Goal: Task Accomplishment & Management: Use online tool/utility

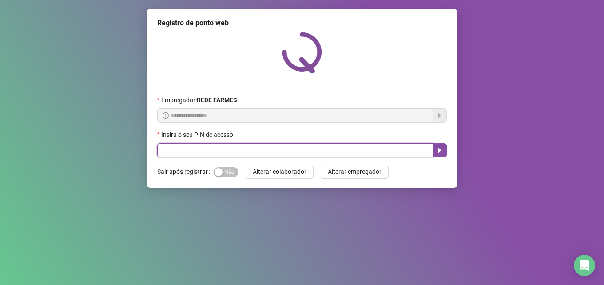
click at [251, 147] on input "text" at bounding box center [295, 150] width 276 height 14
type input "*****"
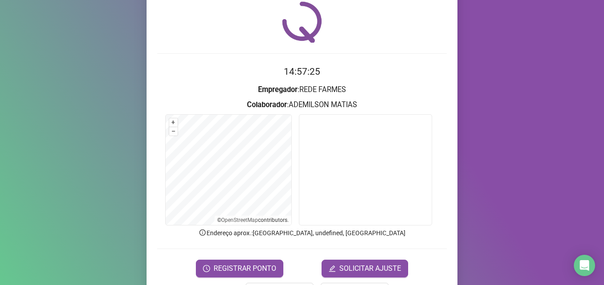
scroll to position [62, 0]
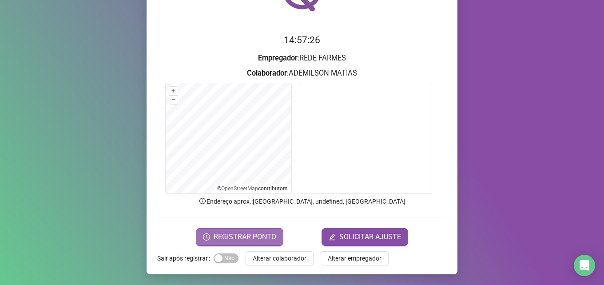
click at [263, 241] on span "REGISTRAR PONTO" at bounding box center [245, 236] width 63 height 11
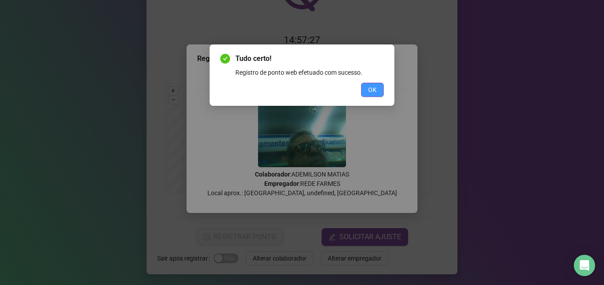
click at [371, 83] on button "OK" at bounding box center [372, 90] width 23 height 14
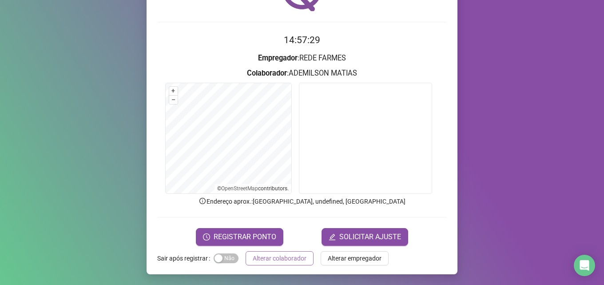
click at [284, 259] on span "Alterar colaborador" at bounding box center [280, 258] width 54 height 10
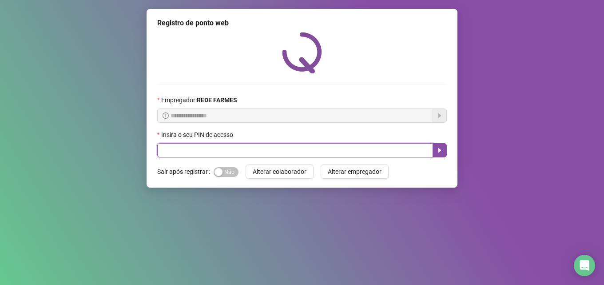
click at [287, 155] on input "text" at bounding box center [295, 150] width 276 height 14
type input "*****"
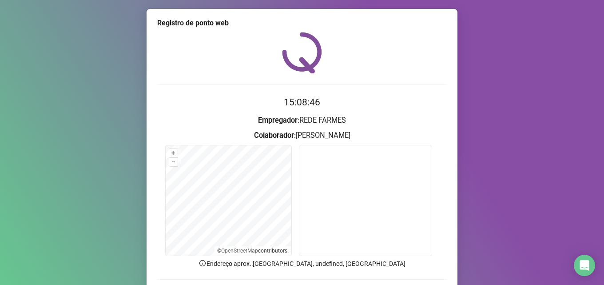
scroll to position [62, 0]
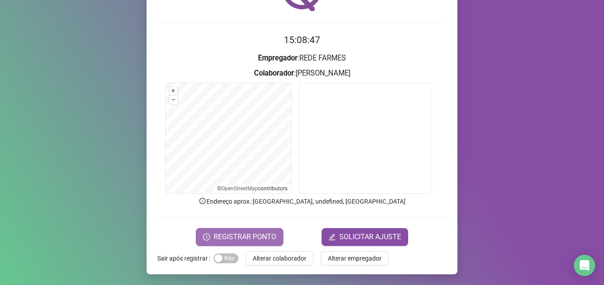
click at [243, 241] on span "REGISTRAR PONTO" at bounding box center [245, 236] width 63 height 11
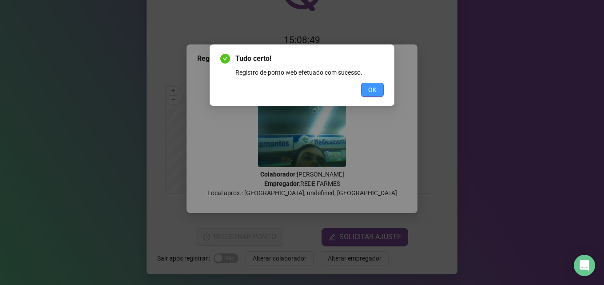
click at [377, 83] on button "OK" at bounding box center [372, 90] width 23 height 14
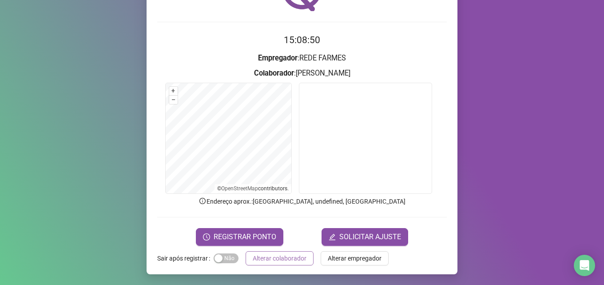
click at [280, 261] on span "Alterar colaborador" at bounding box center [280, 258] width 54 height 10
click at [280, 261] on div "Registro de ponto web 15:08:50 Empregador : REDE FARMES Colaborador : [PERSON_N…" at bounding box center [302, 142] width 604 height 285
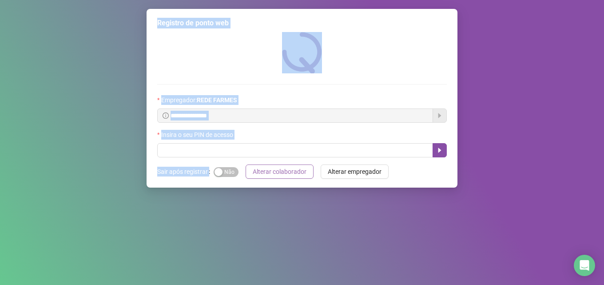
scroll to position [0, 0]
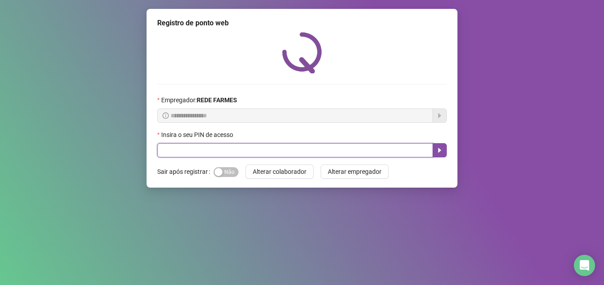
click at [166, 144] on input "text" at bounding box center [295, 150] width 276 height 14
type input "*****"
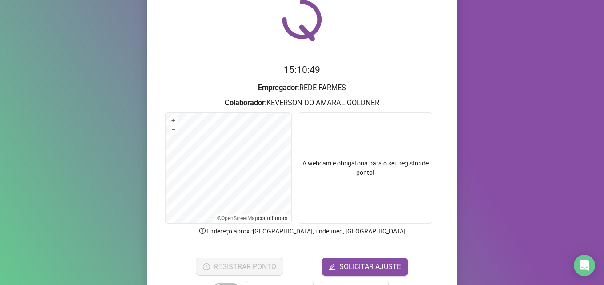
scroll to position [62, 0]
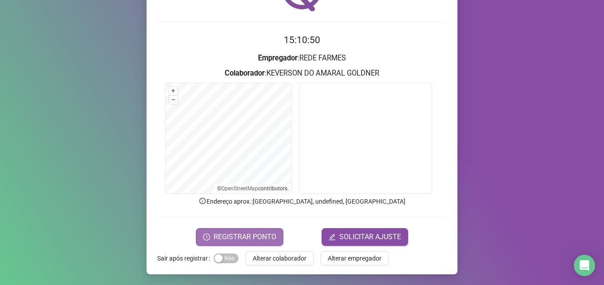
click at [224, 234] on span "REGISTRAR PONTO" at bounding box center [245, 236] width 63 height 11
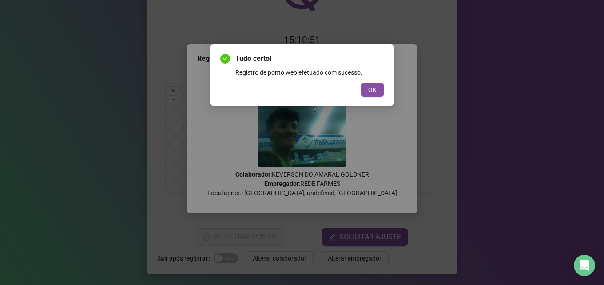
click at [375, 81] on div "Tudo certo! Registro de ponto web efetuado com sucesso. OK" at bounding box center [301, 75] width 163 height 44
click at [378, 87] on button "OK" at bounding box center [372, 90] width 23 height 14
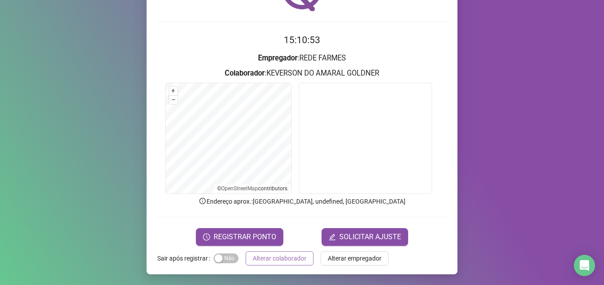
click at [270, 262] on span "Alterar colaborador" at bounding box center [280, 258] width 54 height 10
